Goal: Book appointment/travel/reservation

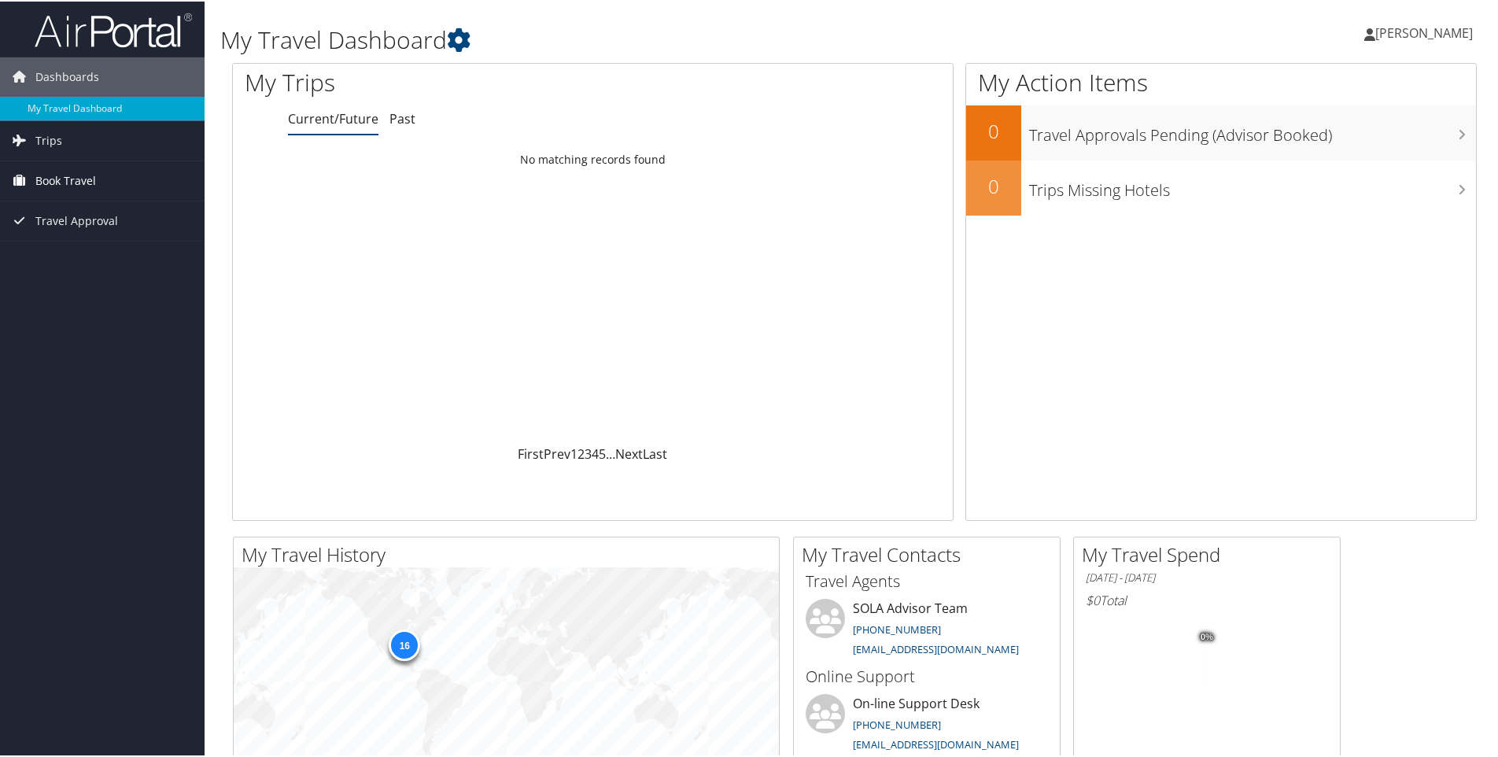
click at [71, 180] on span "Book Travel" at bounding box center [65, 179] width 61 height 39
click at [65, 231] on link "Book/Manage Online Trips" at bounding box center [102, 235] width 205 height 24
click at [103, 235] on link "Book/Manage Online Trips" at bounding box center [102, 235] width 205 height 24
